Goal: Navigation & Orientation: Find specific page/section

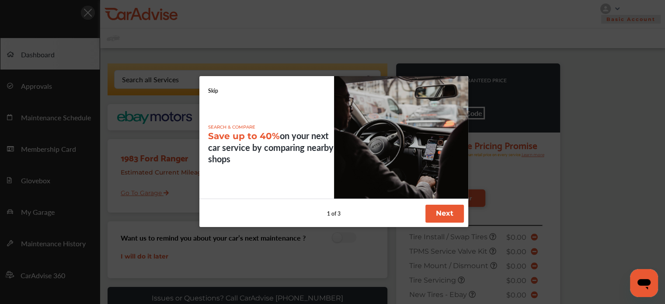
click at [439, 201] on div "Skip SEARCH & COMPARE Save up to 40% on your next car service by comparing near…" at bounding box center [333, 151] width 269 height 151
click at [438, 206] on button "Next" at bounding box center [444, 214] width 38 height 18
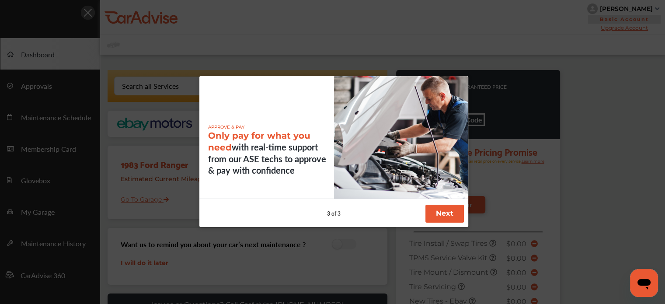
click at [438, 206] on button "Next" at bounding box center [444, 214] width 38 height 18
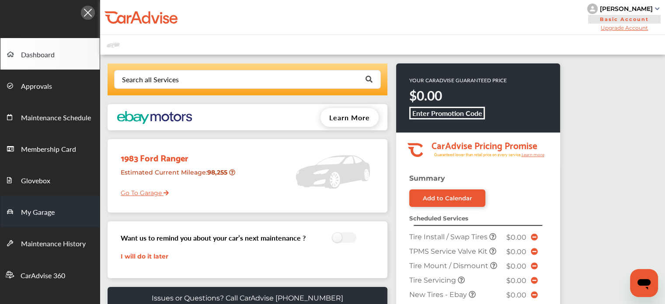
click at [59, 213] on link "My Garage" at bounding box center [49, 210] width 99 height 31
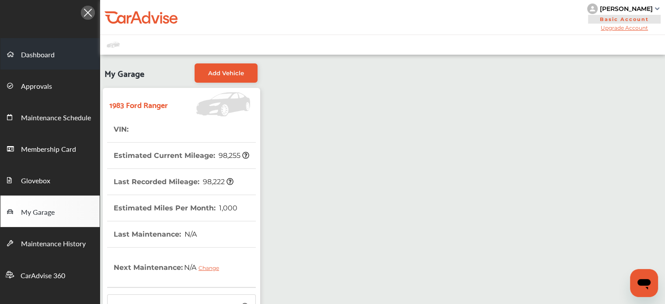
click at [54, 58] on span "Dashboard" at bounding box center [38, 54] width 34 height 11
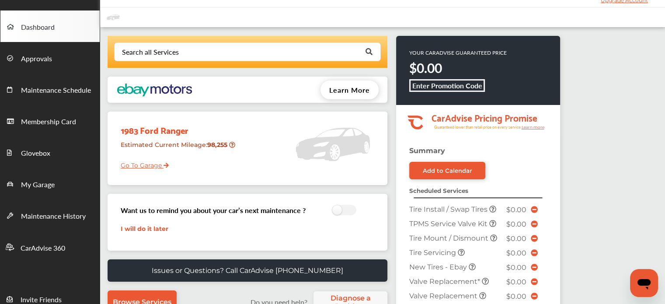
scroll to position [22, 0]
